Goal: Information Seeking & Learning: Check status

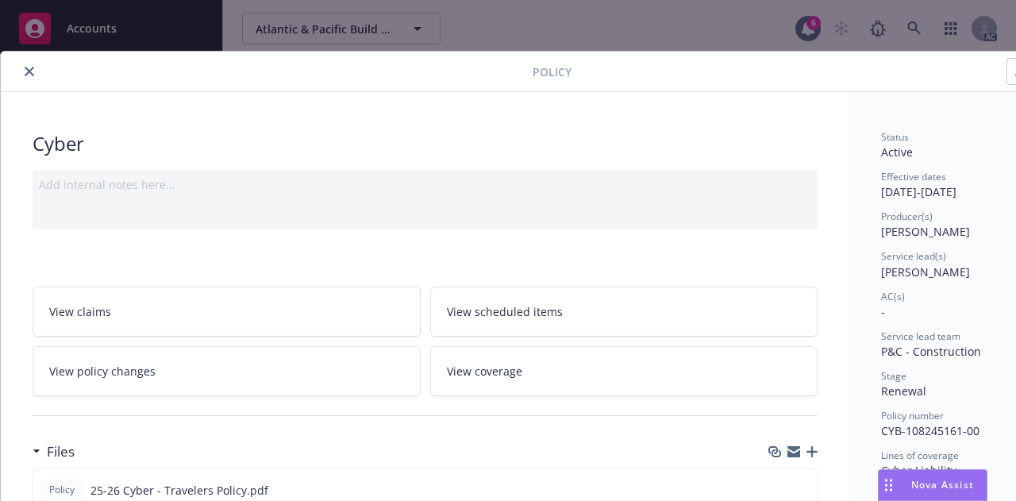
scroll to position [48, 0]
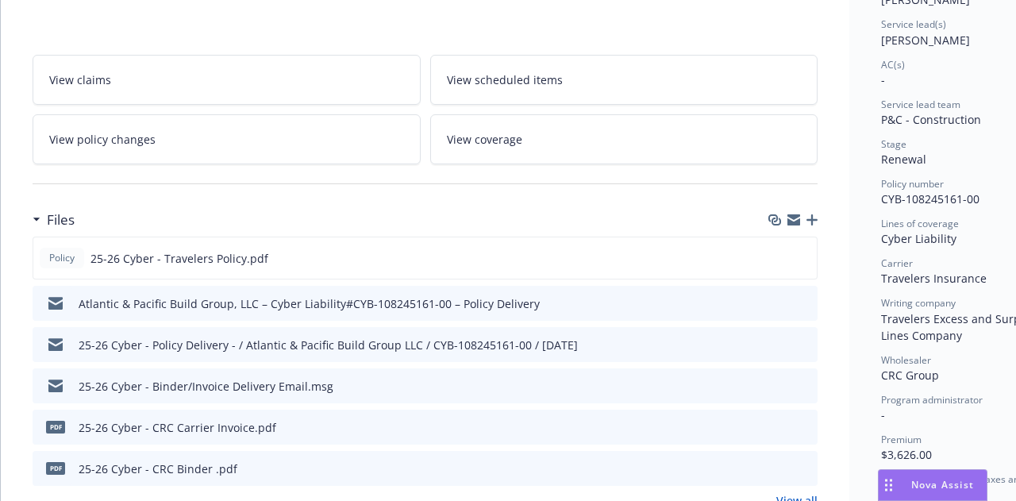
scroll to position [351, 0]
